Goal: Task Accomplishment & Management: Manage account settings

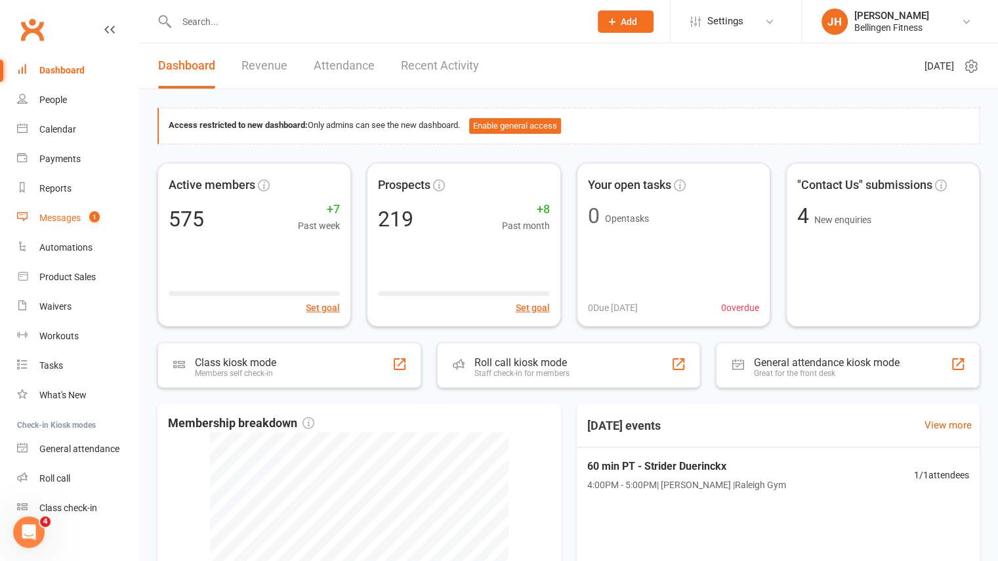
click at [71, 224] on link "Messages 1" at bounding box center [77, 218] width 121 height 30
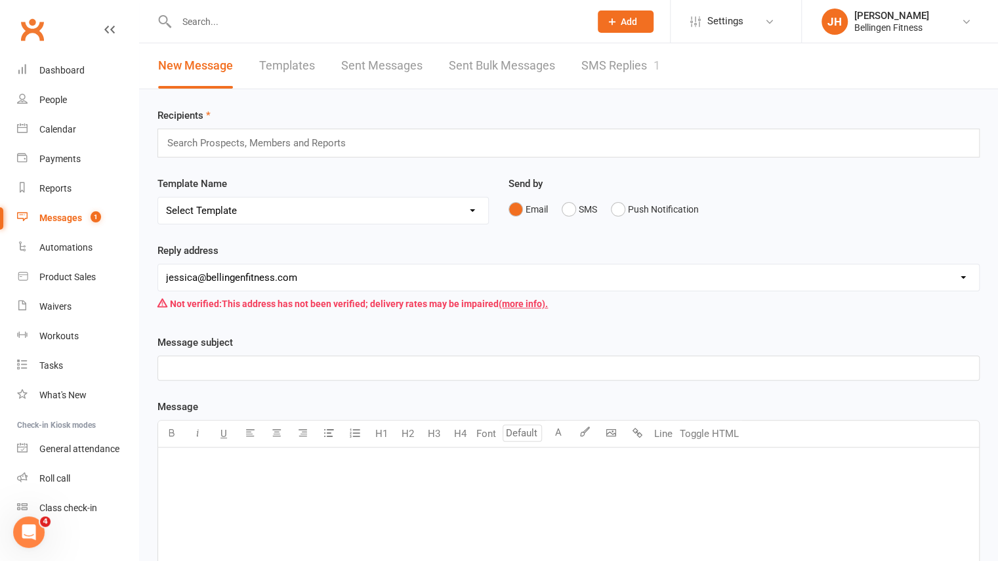
click at [608, 64] on link "SMS Replies 1" at bounding box center [620, 65] width 79 height 45
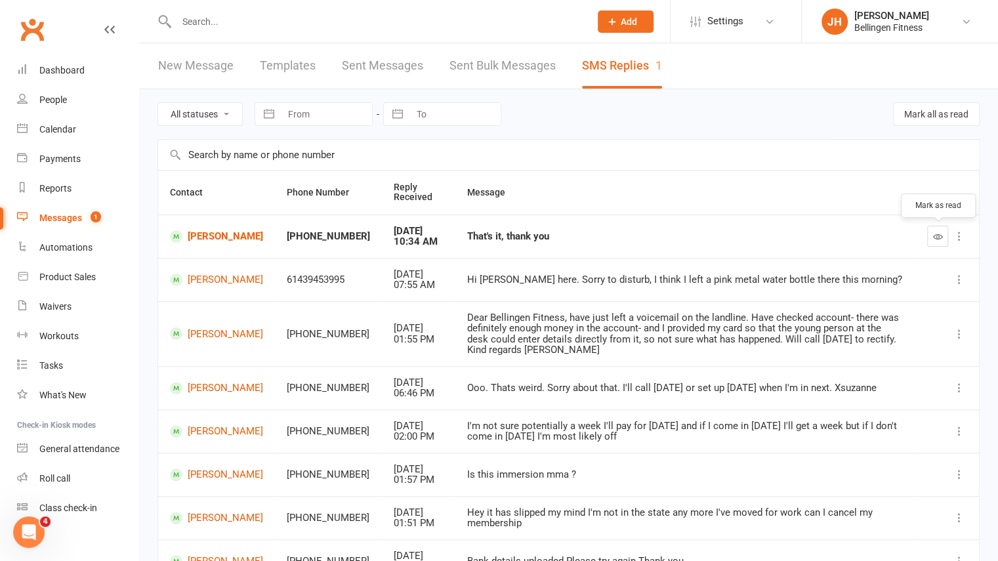
click at [938, 235] on icon "button" at bounding box center [938, 237] width 10 height 10
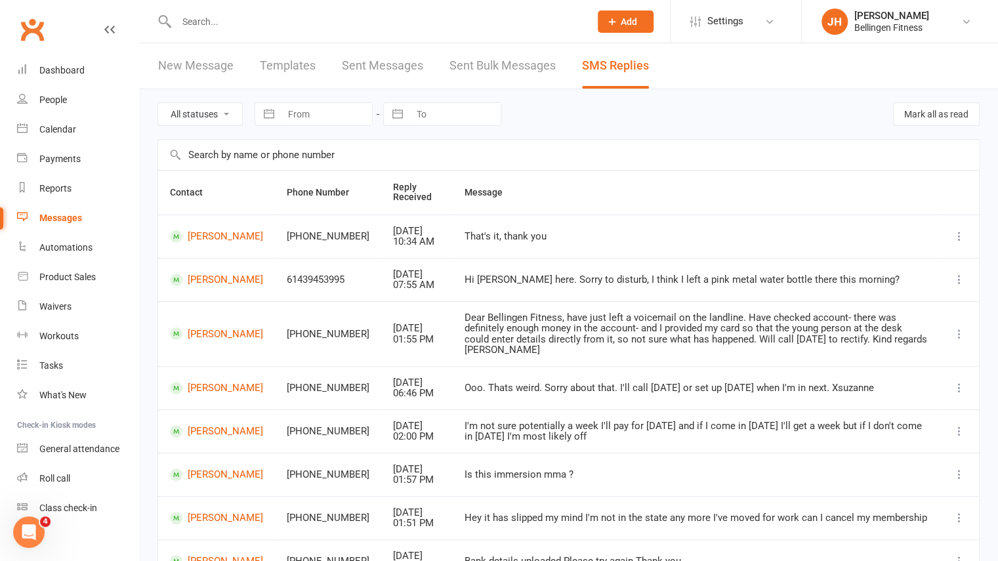
click at [217, 30] on input "text" at bounding box center [377, 21] width 408 height 18
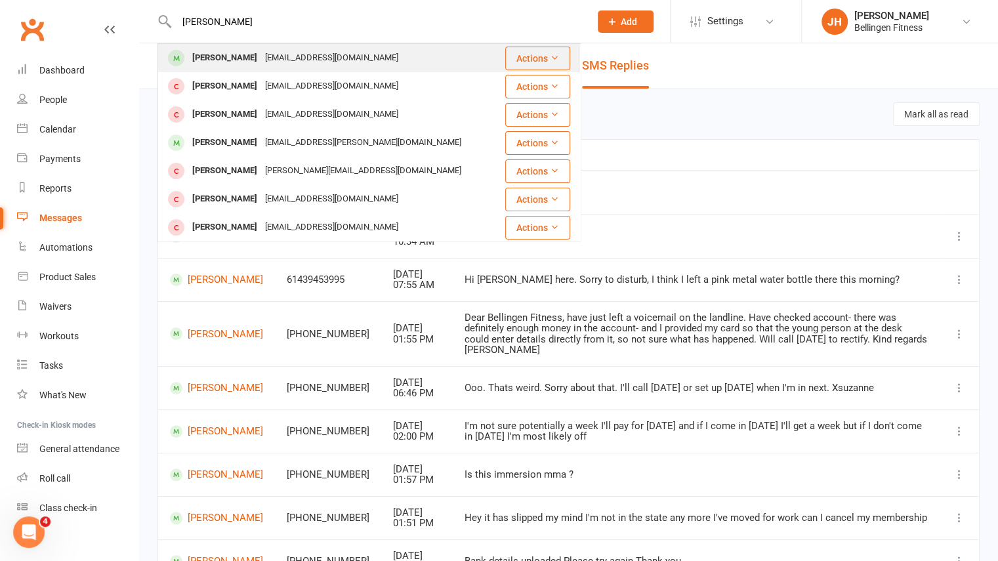
type input "carly soloman"
click at [223, 52] on div "Carly Solomon" at bounding box center [224, 58] width 73 height 19
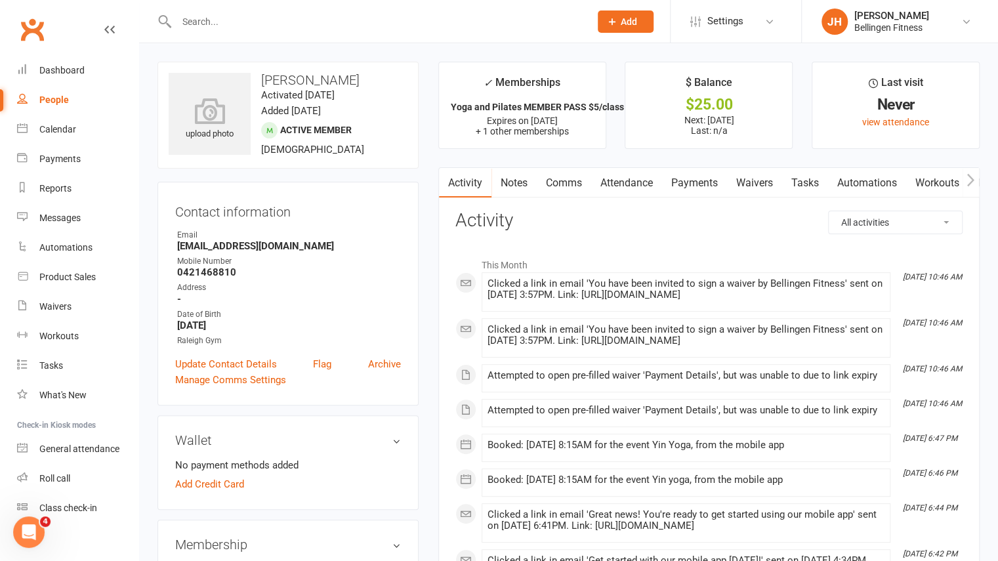
click at [766, 178] on link "Waivers" at bounding box center [754, 183] width 55 height 30
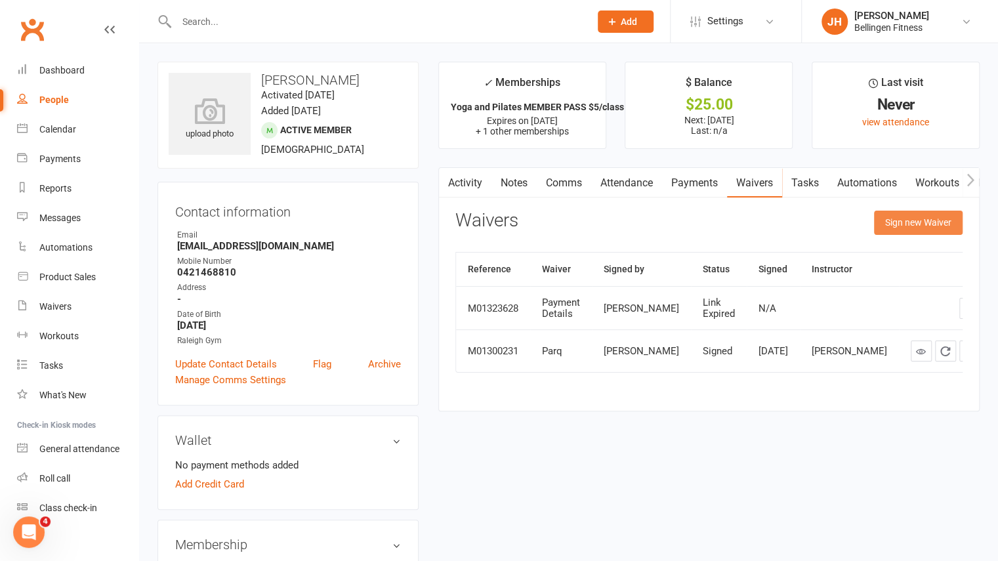
click at [892, 220] on button "Sign new Waiver" at bounding box center [918, 223] width 89 height 24
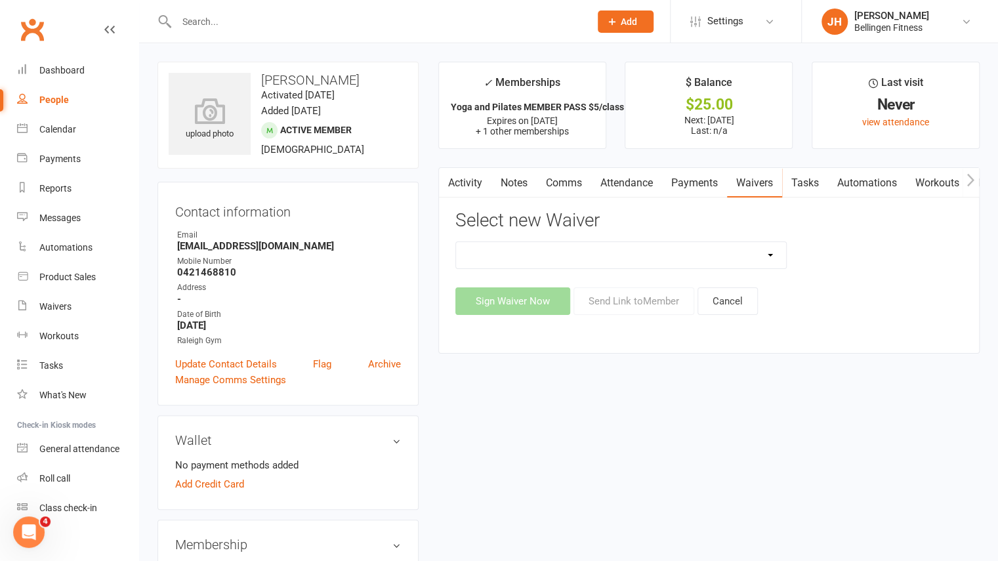
click at [772, 255] on select "Initial Assessment Membership Sign Up Parq Payment Details" at bounding box center [621, 255] width 331 height 26
select select "1086"
click at [456, 242] on select "Initial Assessment Membership Sign Up Parq Payment Details" at bounding box center [621, 255] width 331 height 26
click at [653, 296] on button "Send Link to Member" at bounding box center [634, 301] width 121 height 28
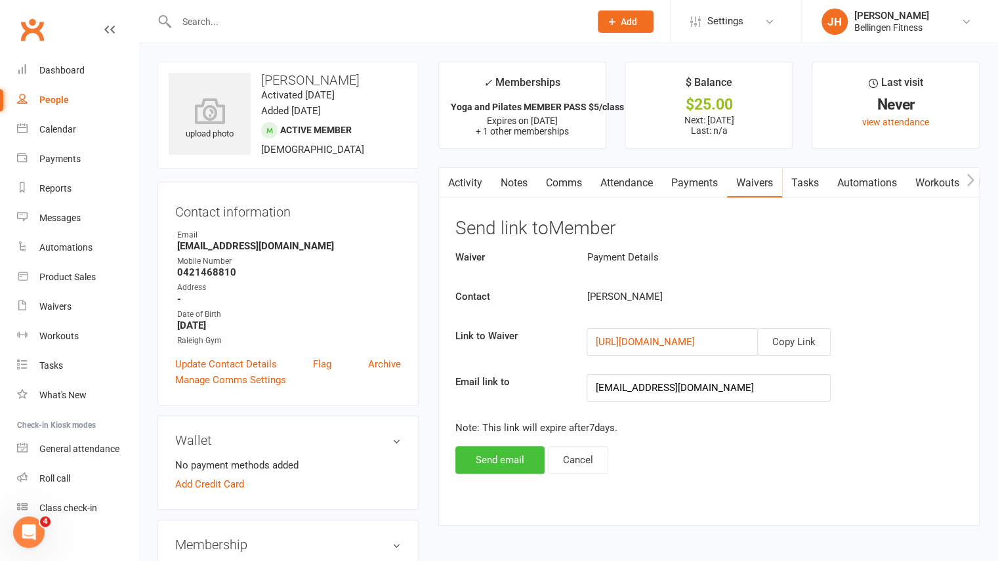
click at [517, 457] on button "Send email" at bounding box center [499, 460] width 89 height 28
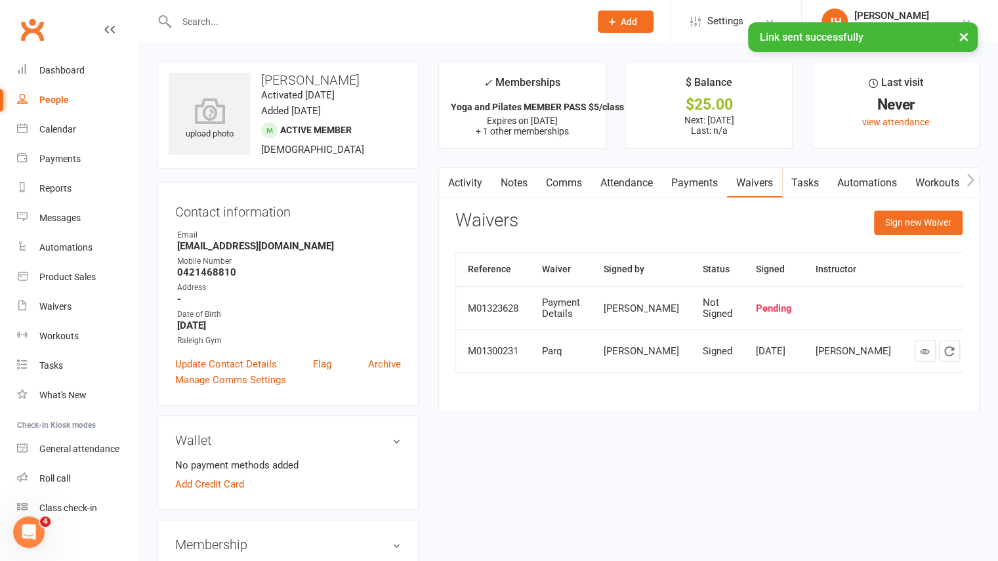
click at [703, 182] on link "Payments" at bounding box center [694, 183] width 65 height 30
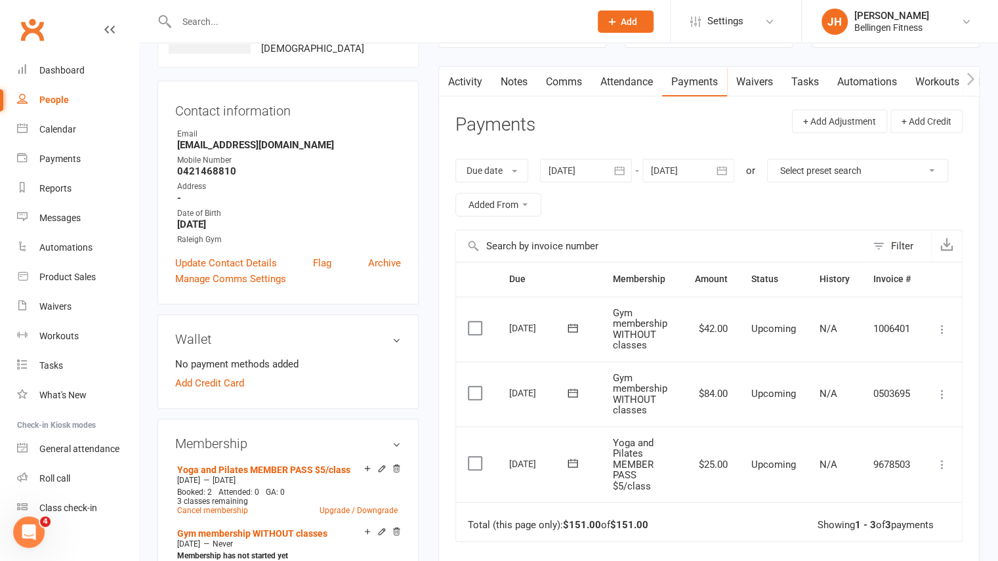
scroll to position [104, 0]
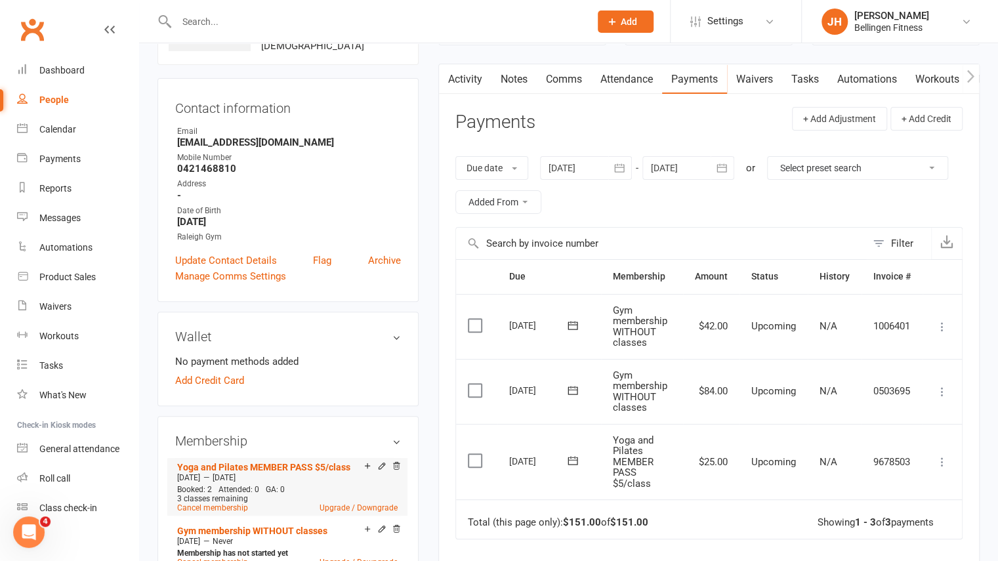
drag, startPoint x: 385, startPoint y: 467, endPoint x: 375, endPoint y: 470, distance: 10.6
click at [375, 470] on div at bounding box center [380, 466] width 41 height 11
click at [64, 131] on div "Calendar" at bounding box center [57, 129] width 37 height 10
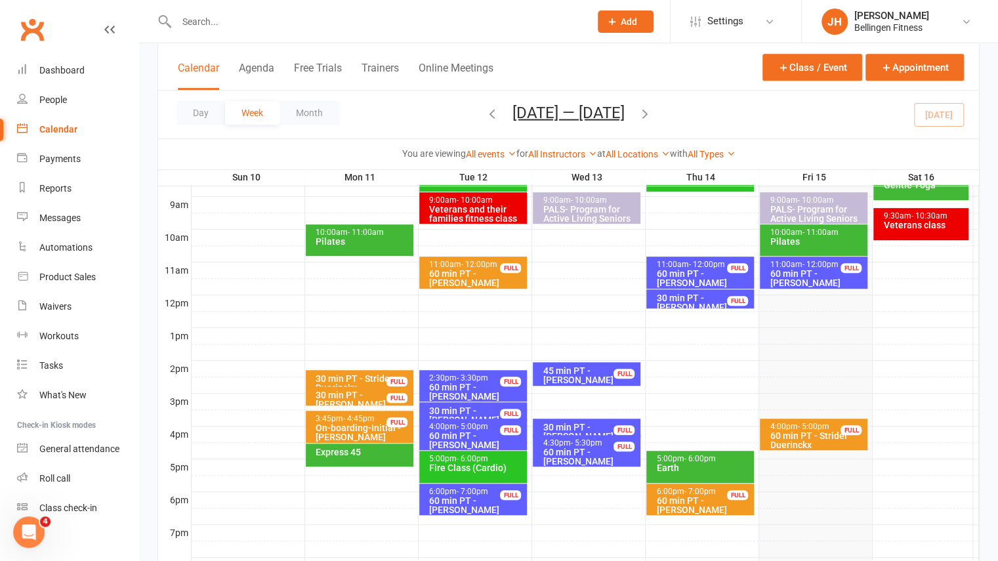
scroll to position [367, 0]
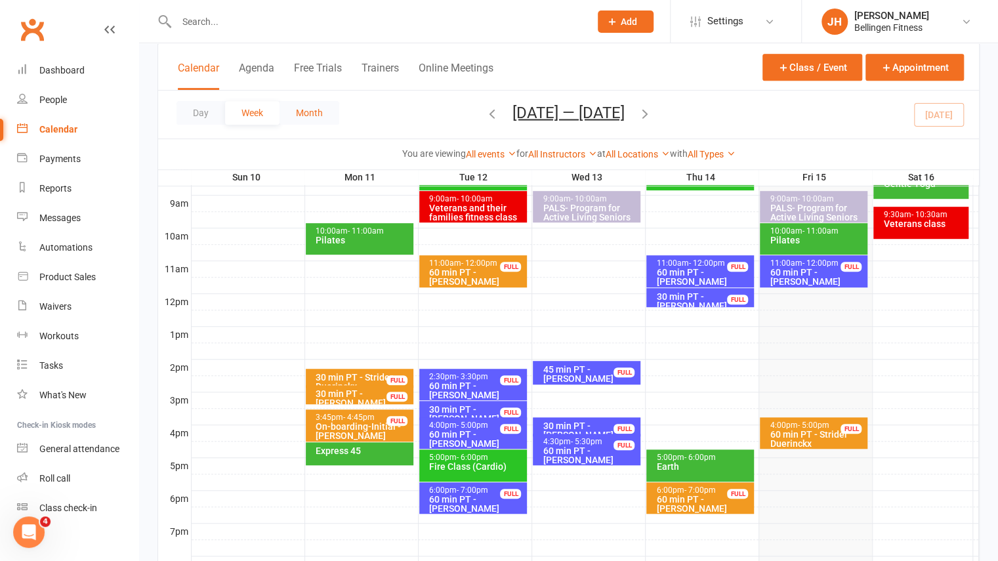
click at [302, 104] on button "Month" at bounding box center [310, 113] width 60 height 24
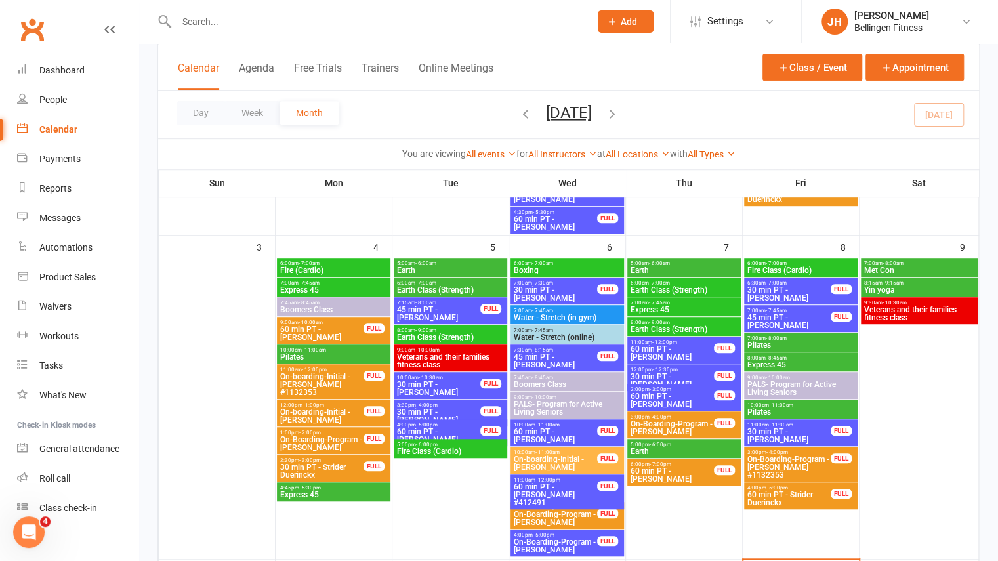
click at [619, 117] on icon "button" at bounding box center [612, 113] width 14 height 14
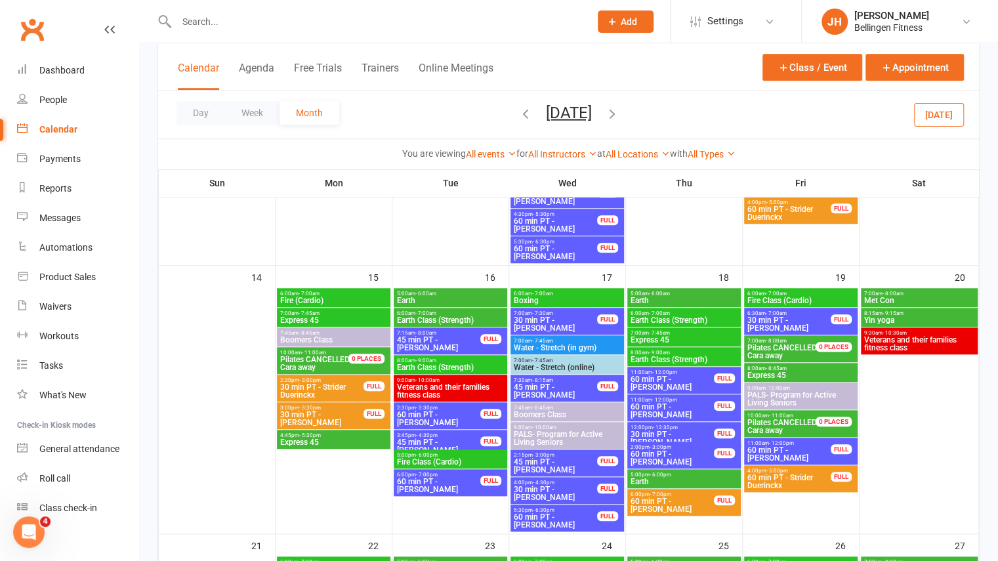
scroll to position [579, 0]
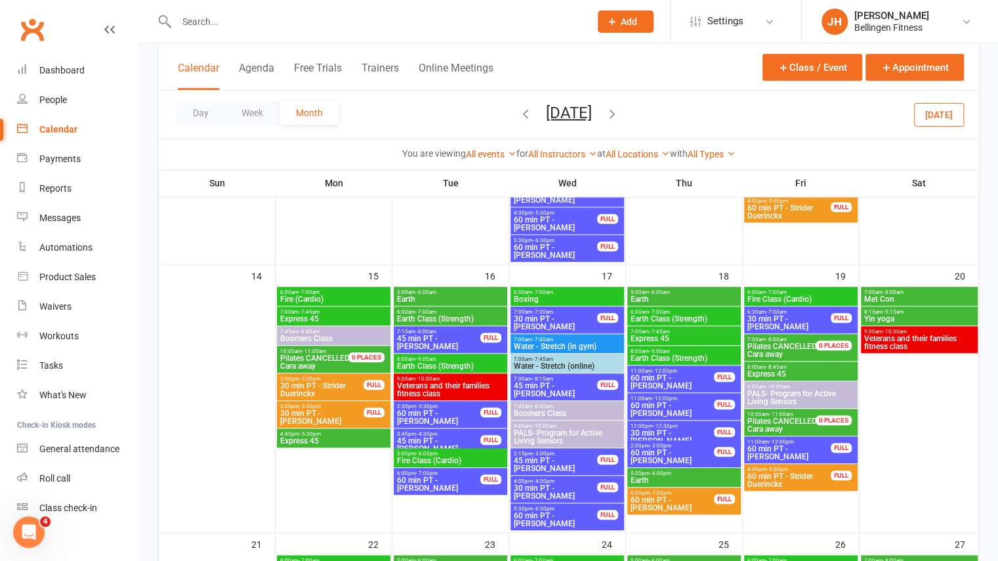
click at [454, 487] on span "60 min PT - [PERSON_NAME]" at bounding box center [438, 484] width 85 height 16
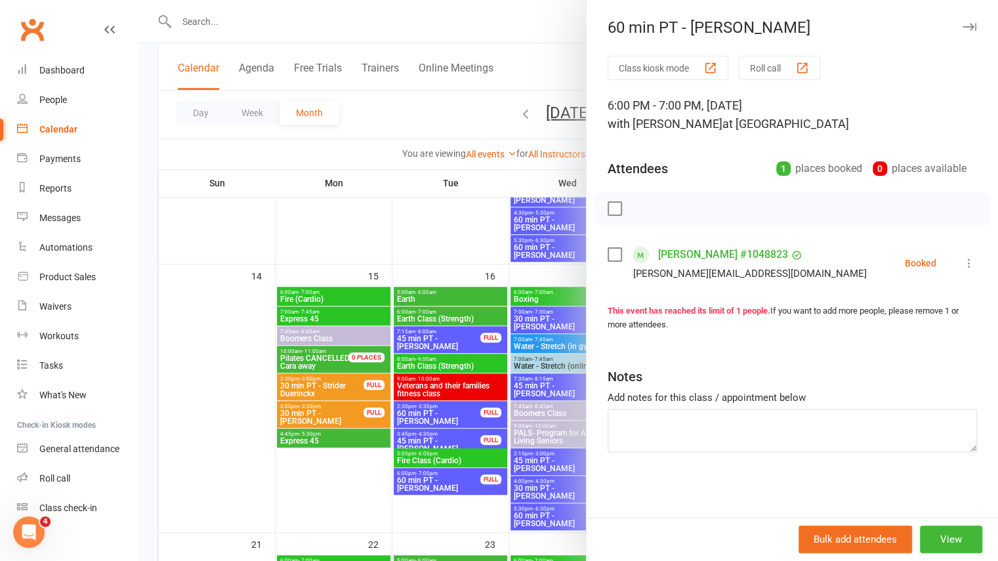
click at [963, 28] on icon "button" at bounding box center [970, 27] width 14 height 8
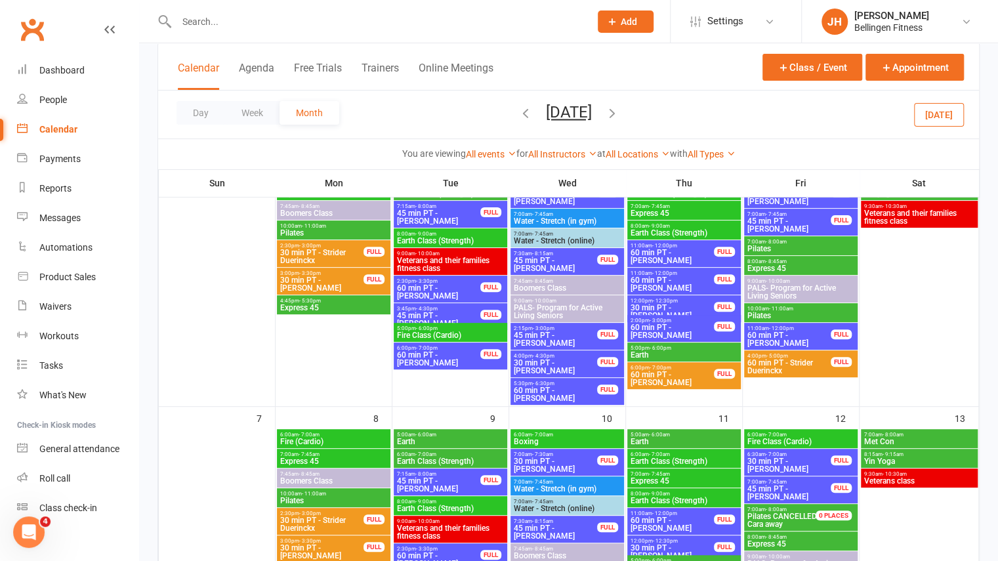
scroll to position [142, 0]
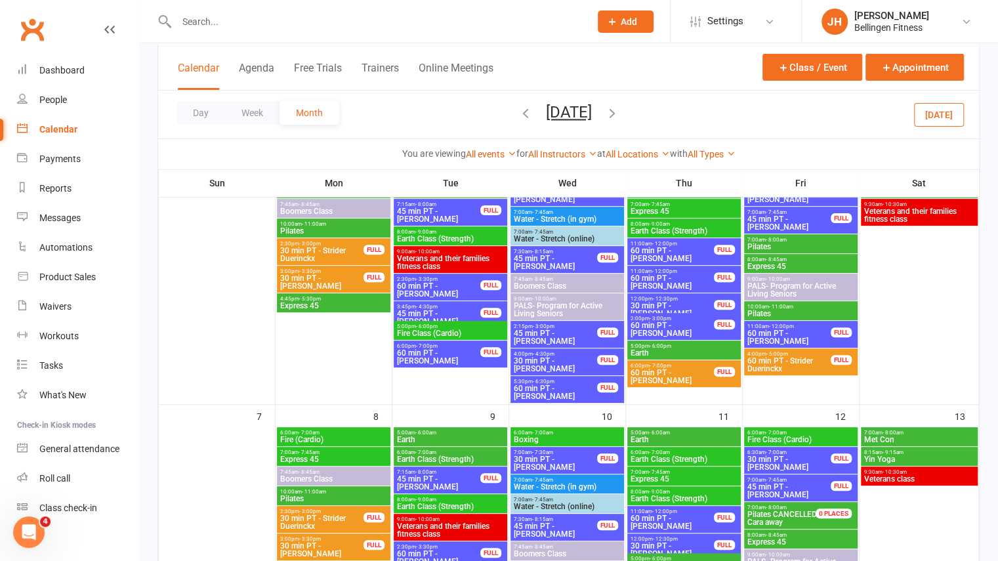
click at [457, 349] on span "60 min PT - [PERSON_NAME]" at bounding box center [438, 357] width 85 height 16
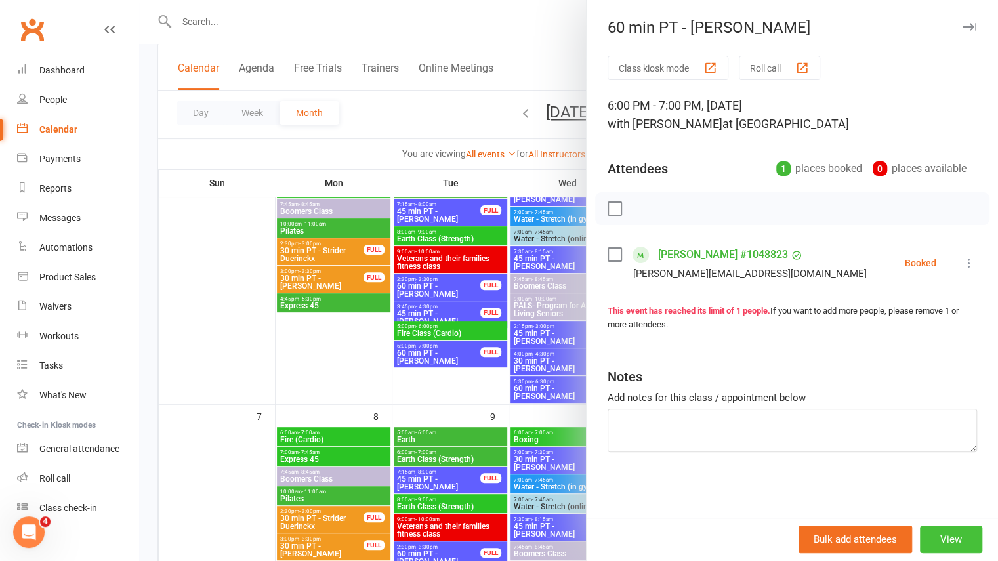
click at [955, 541] on button "View" at bounding box center [951, 540] width 62 height 28
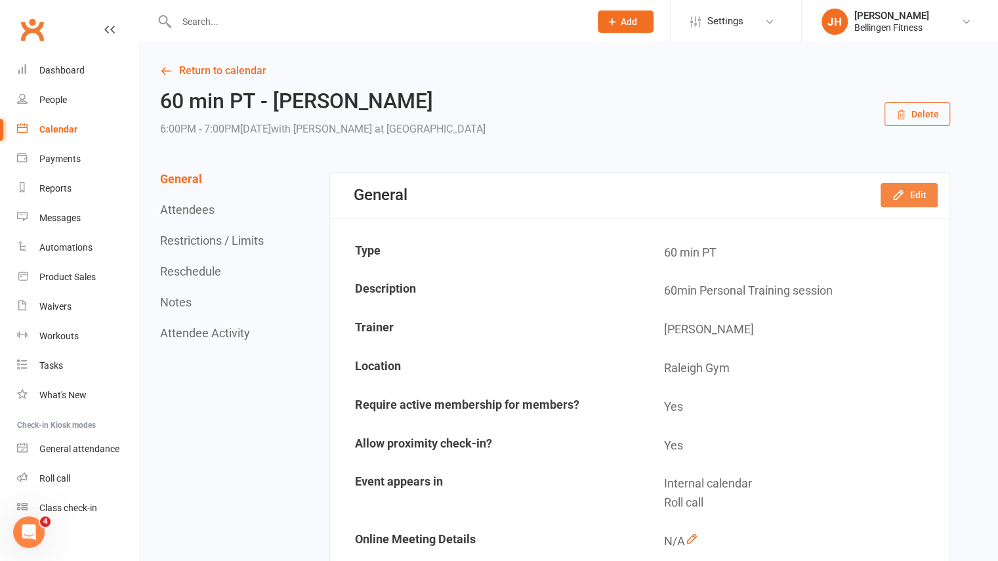
click at [915, 203] on button "Edit" at bounding box center [909, 195] width 57 height 24
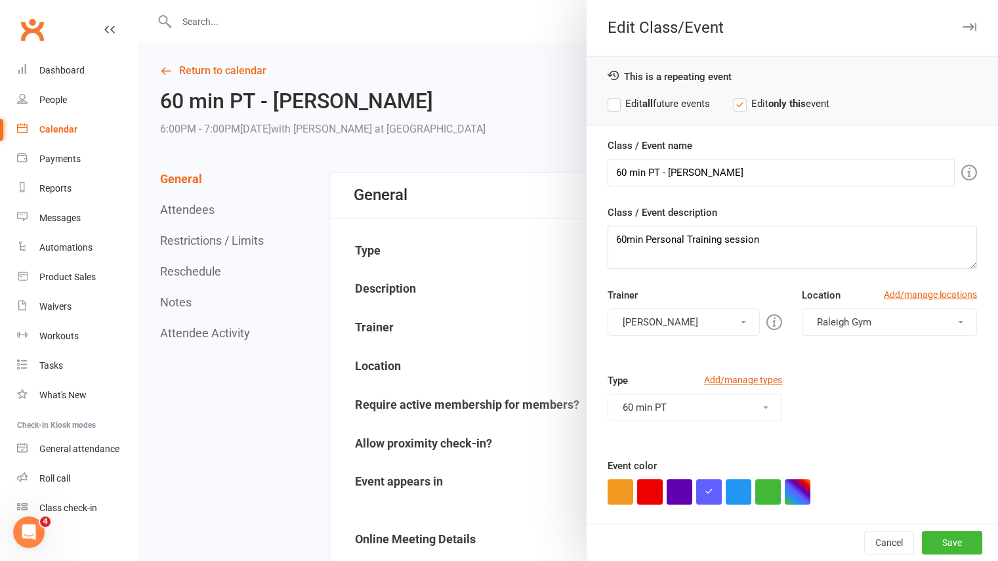
click at [653, 104] on label "Edit all future events" at bounding box center [659, 104] width 102 height 16
click at [617, 492] on button "button" at bounding box center [621, 492] width 26 height 26
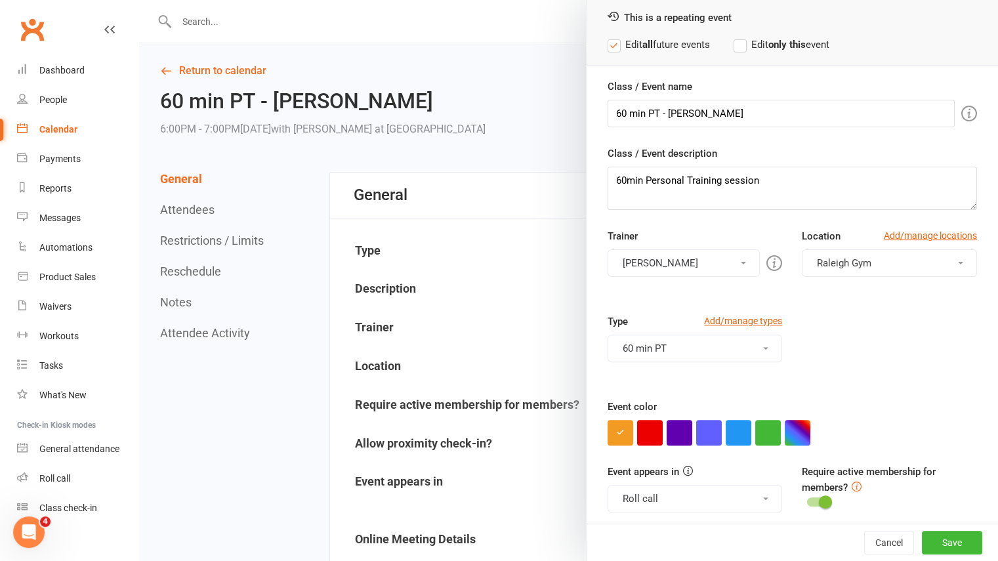
scroll to position [118, 0]
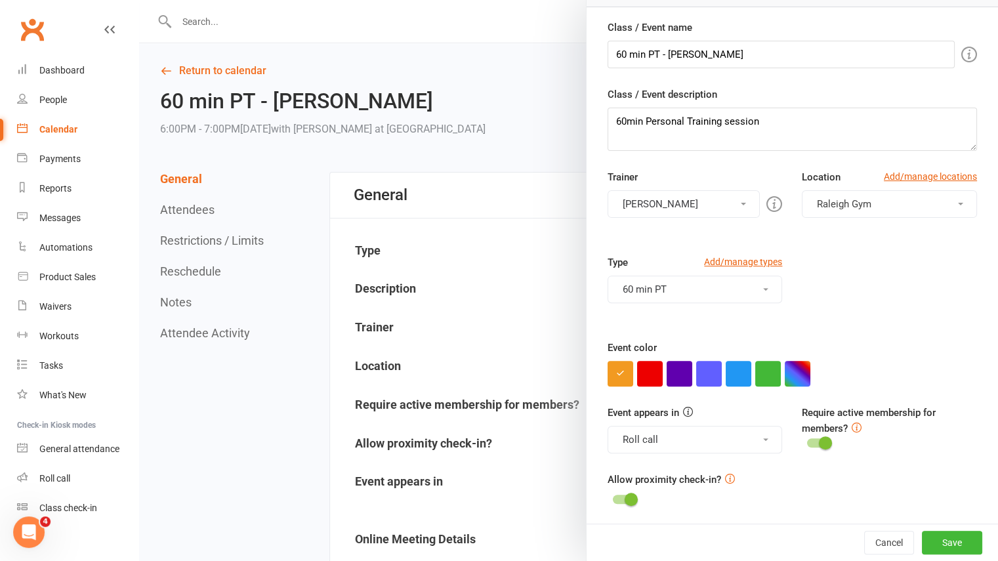
click at [739, 205] on button "[PERSON_NAME]" at bounding box center [684, 204] width 153 height 28
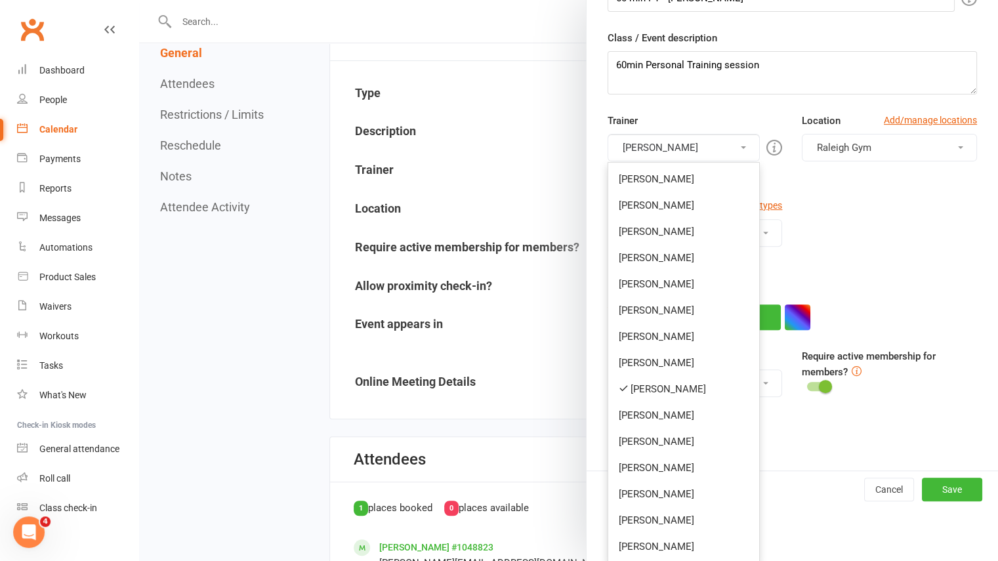
scroll to position [159, 0]
click at [665, 367] on link "Tom Howarth" at bounding box center [684, 363] width 152 height 26
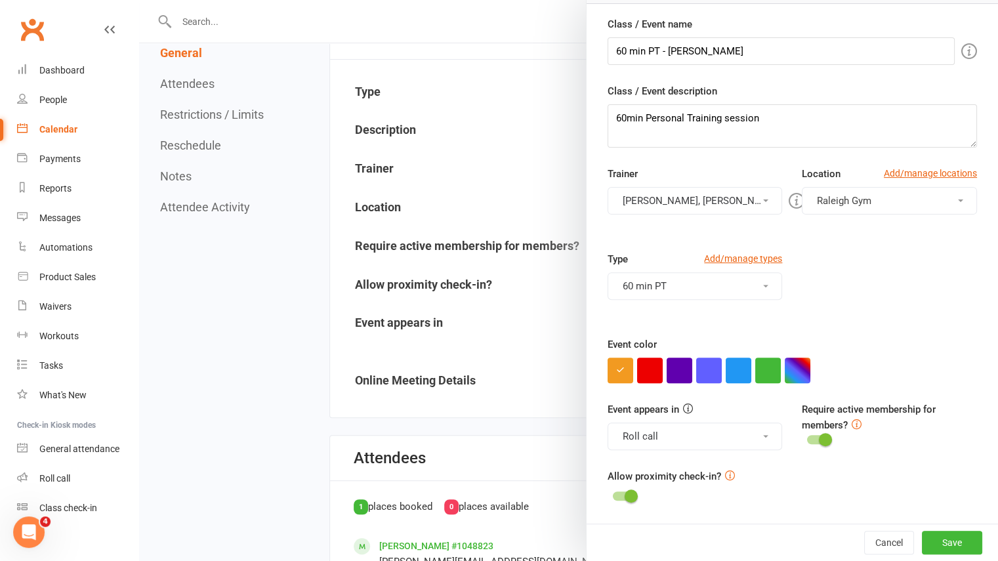
scroll to position [118, 0]
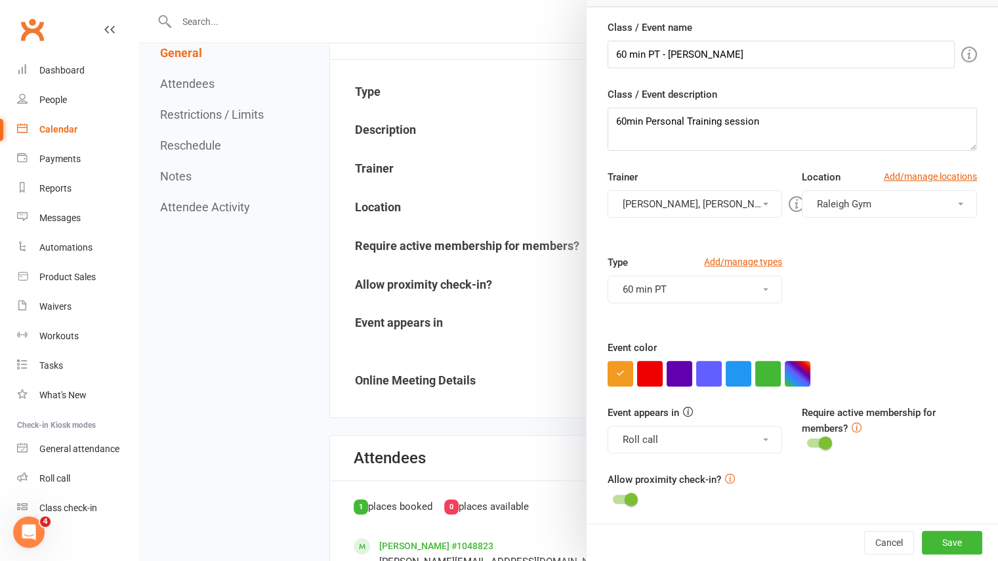
click at [680, 203] on button "Jess Howarth, Tom Howarth" at bounding box center [695, 204] width 175 height 28
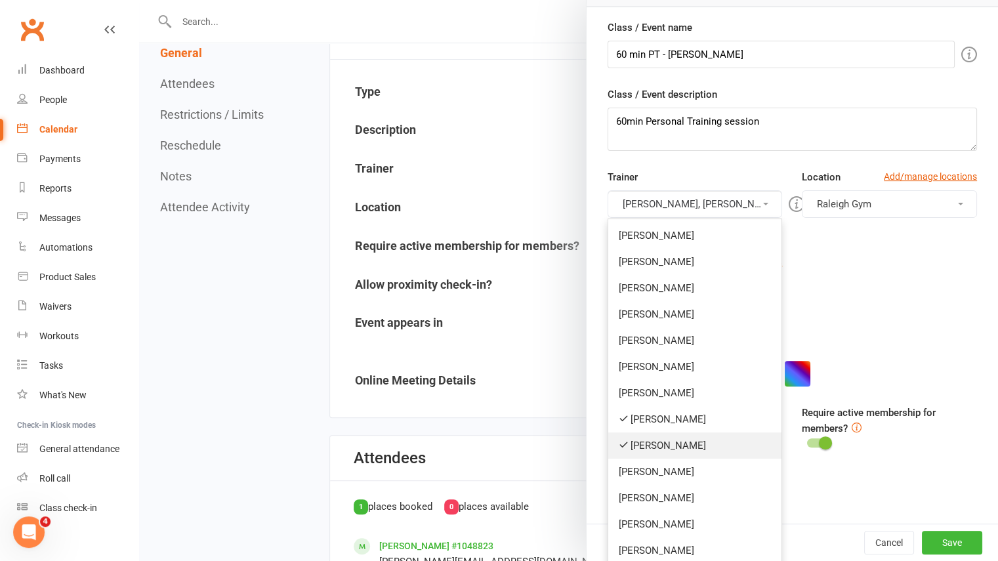
click at [658, 440] on link "[PERSON_NAME]" at bounding box center [695, 445] width 174 height 26
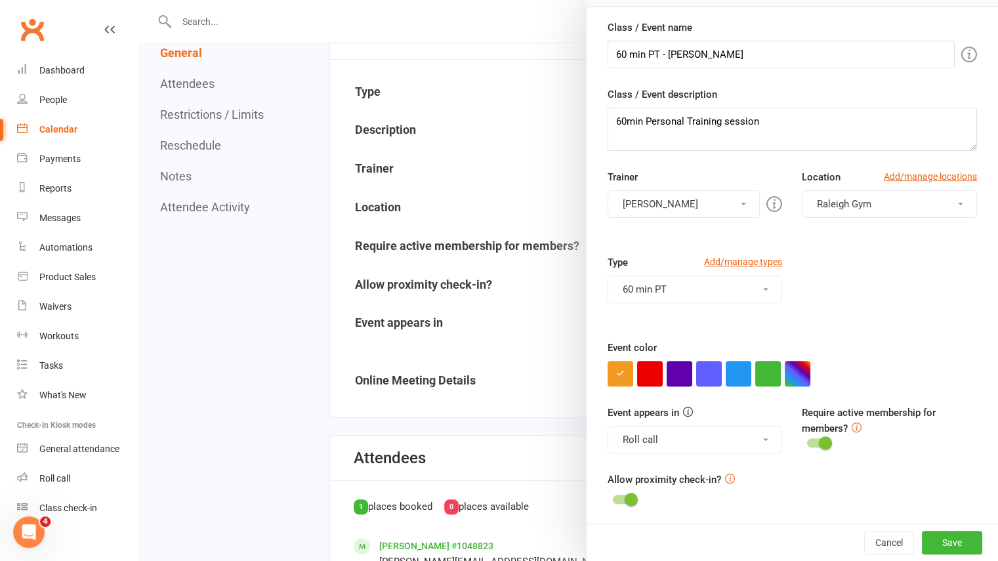
scroll to position [0, 0]
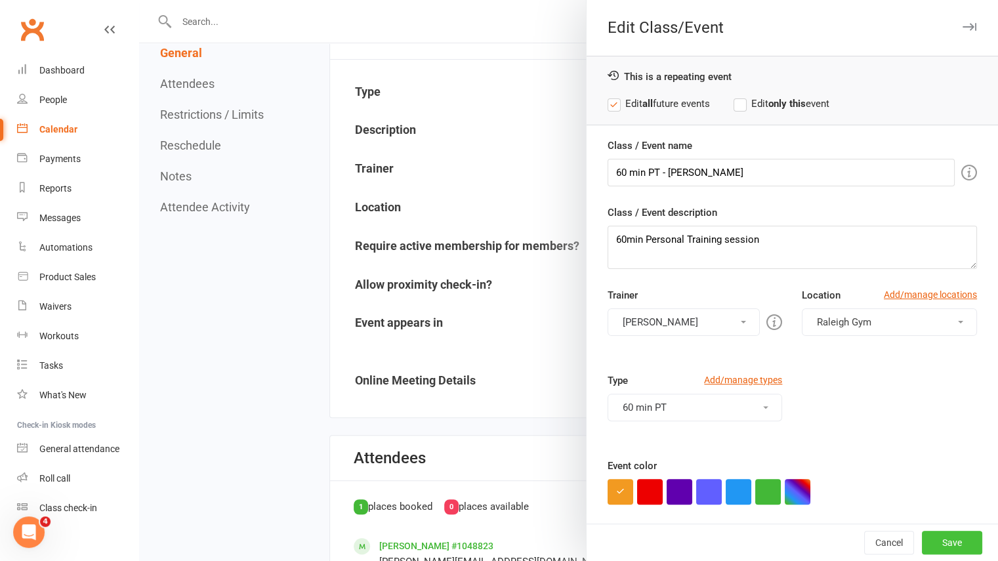
click at [924, 540] on button "Save" at bounding box center [952, 543] width 60 height 24
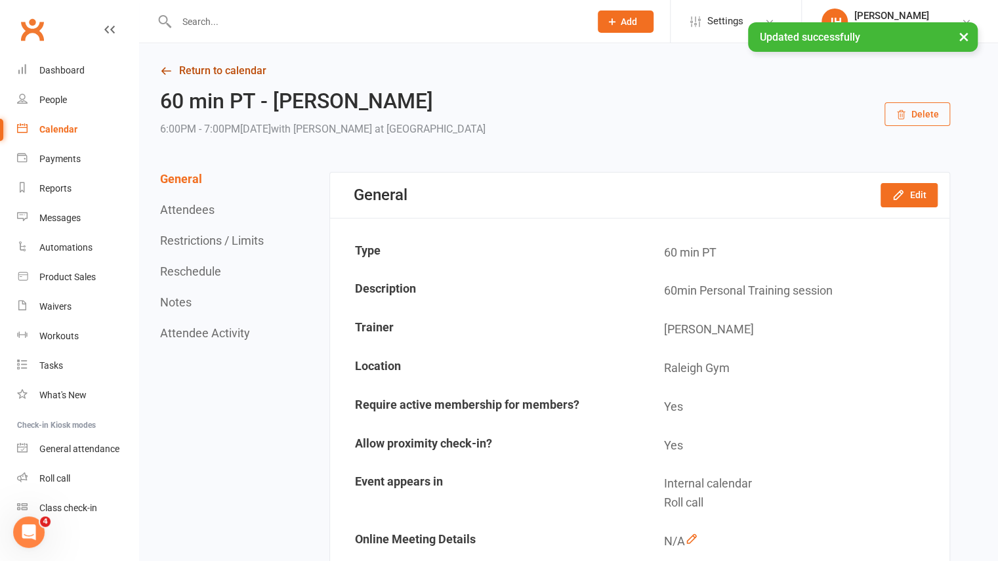
click at [196, 77] on link "Return to calendar" at bounding box center [555, 71] width 790 height 18
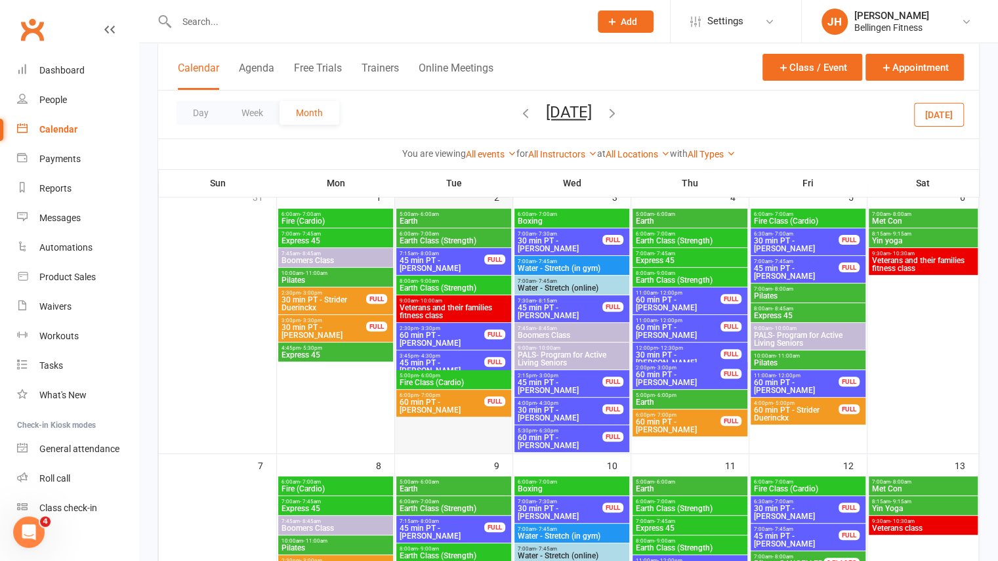
scroll to position [94, 0]
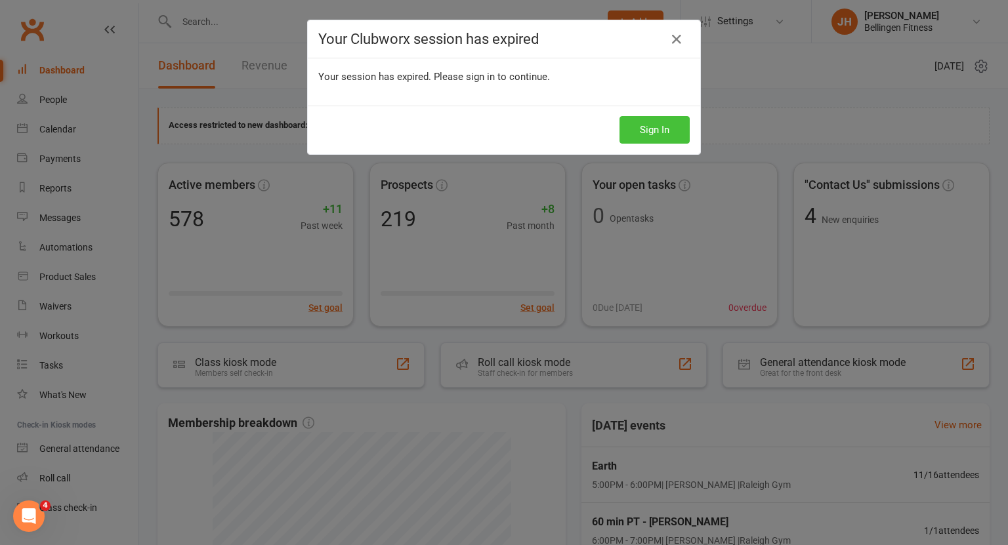
click at [644, 129] on button "Sign In" at bounding box center [654, 130] width 70 height 28
